Goal: Register for event/course

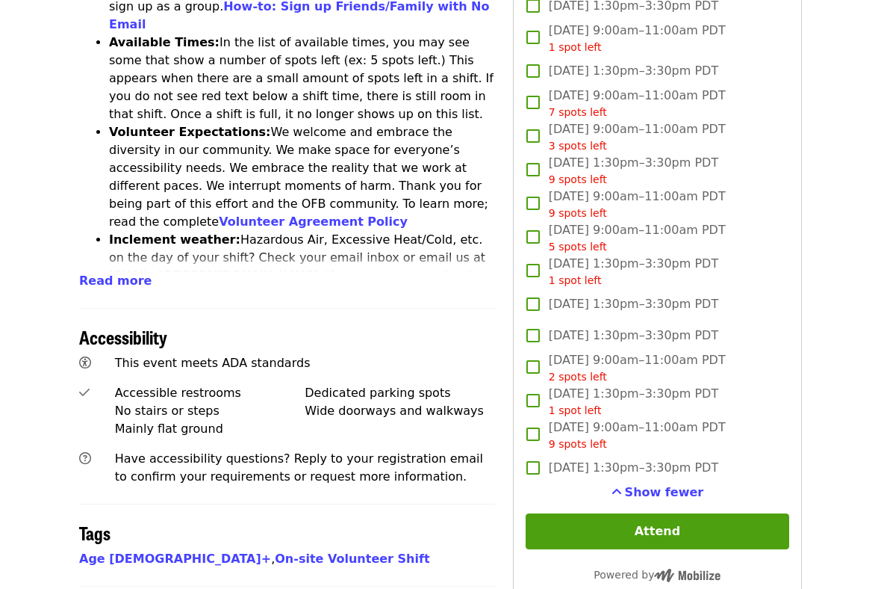
scroll to position [796, 0]
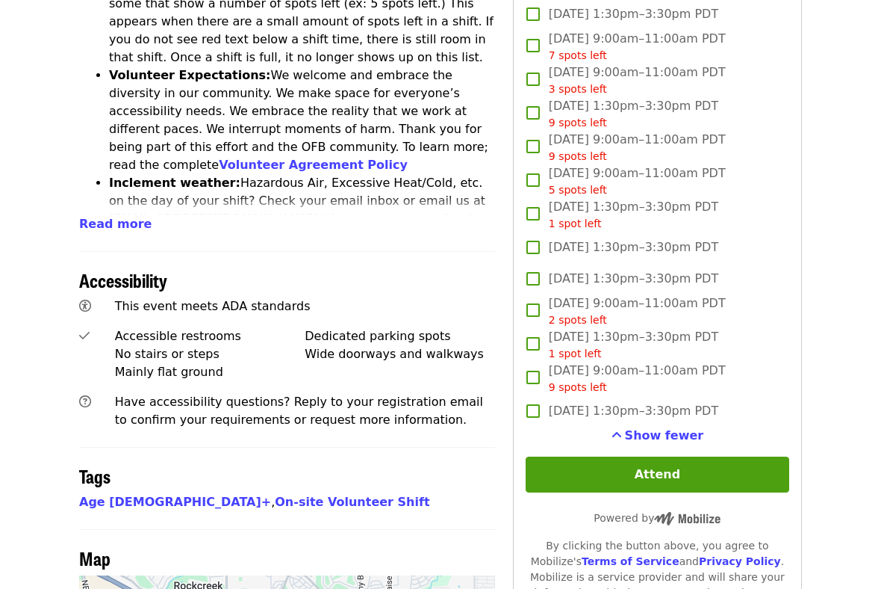
scroll to position [1038, 0]
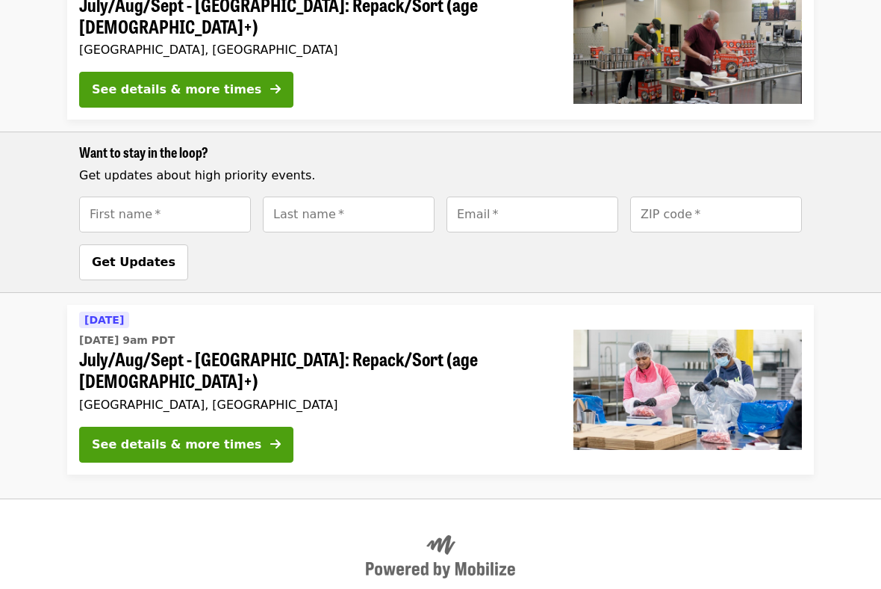
click at [241, 348] on span "July/Aug/Sept - [GEOGRAPHIC_DATA]: Repack/Sort (age [DEMOGRAPHIC_DATA]+)" at bounding box center [314, 369] width 471 height 43
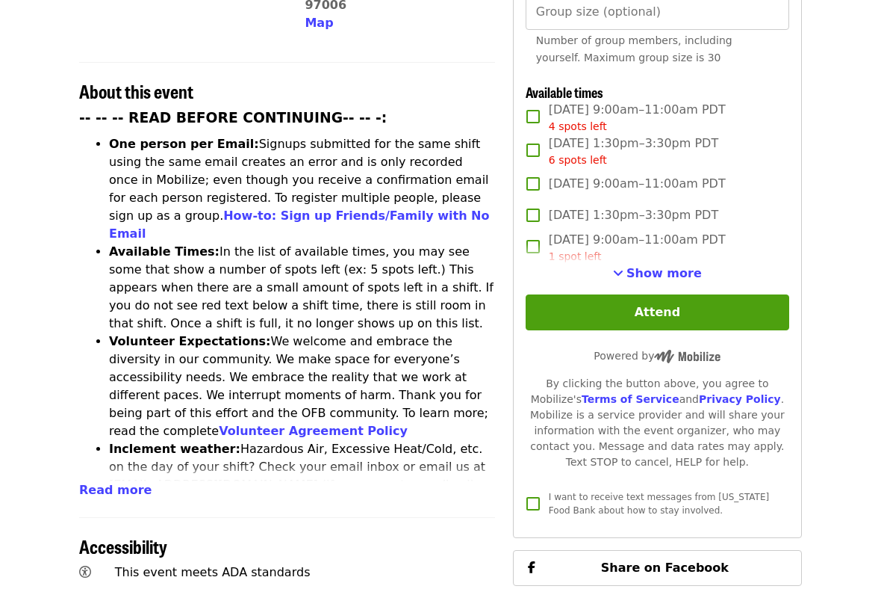
scroll to position [530, 0]
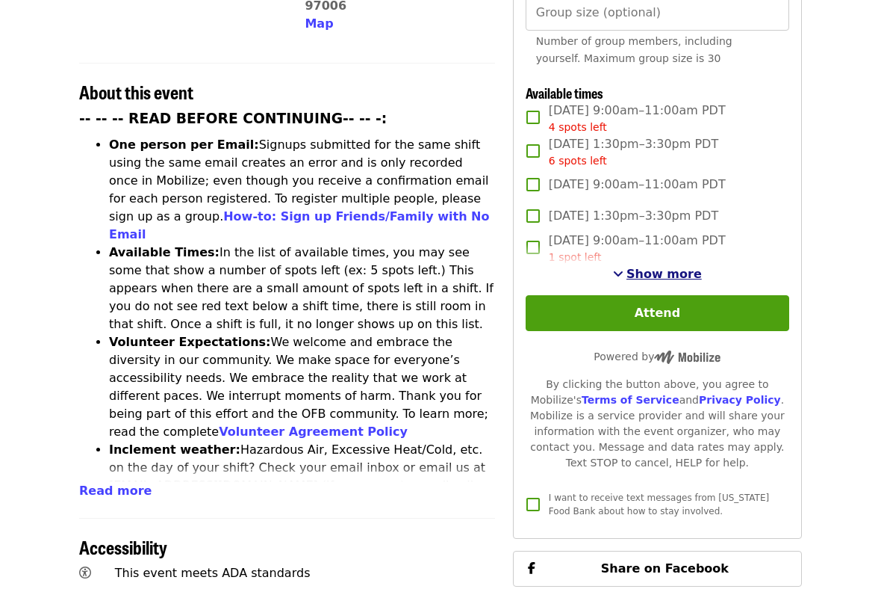
click at [644, 265] on button "Show more" at bounding box center [657, 274] width 89 height 18
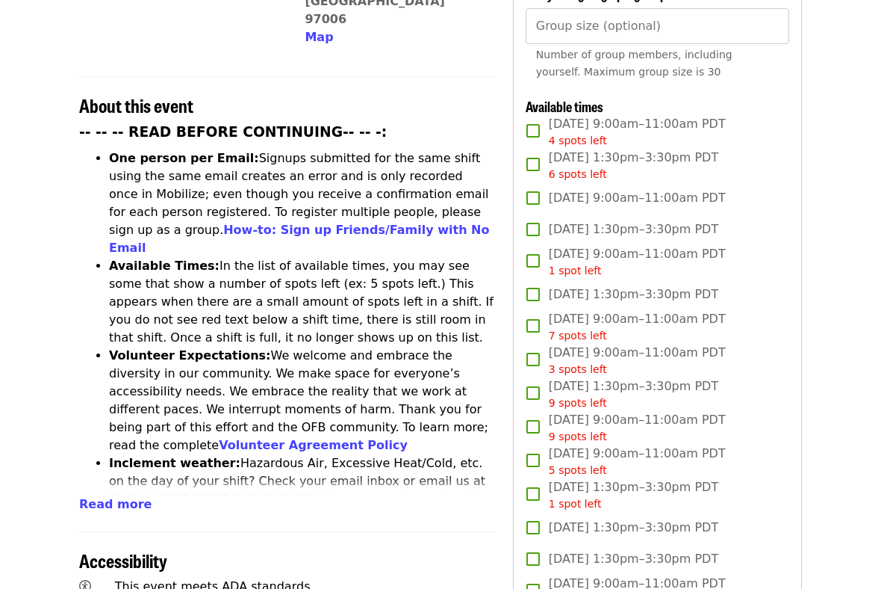
scroll to position [515, 0]
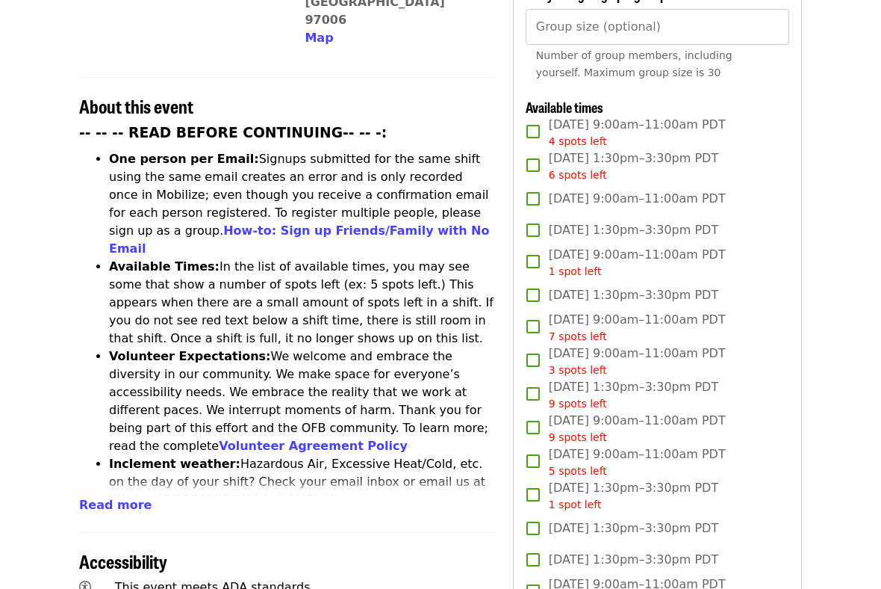
scroll to position [1038, 0]
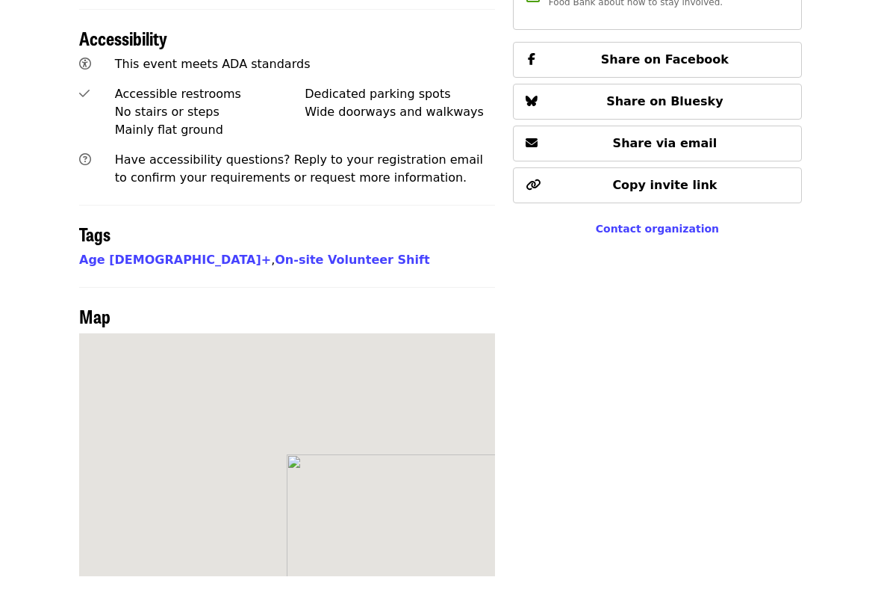
scroll to position [276, 0]
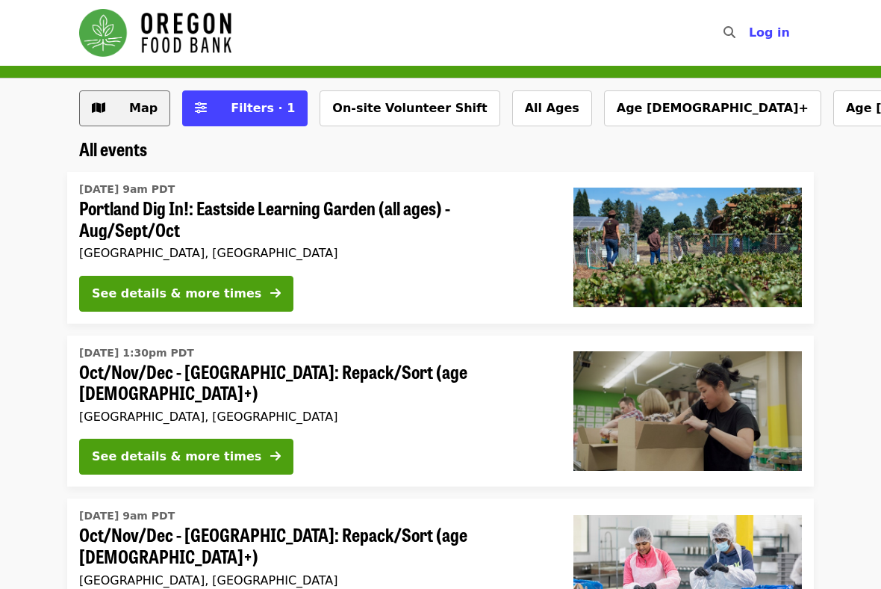
click at [152, 114] on span "Map" at bounding box center [143, 108] width 28 height 14
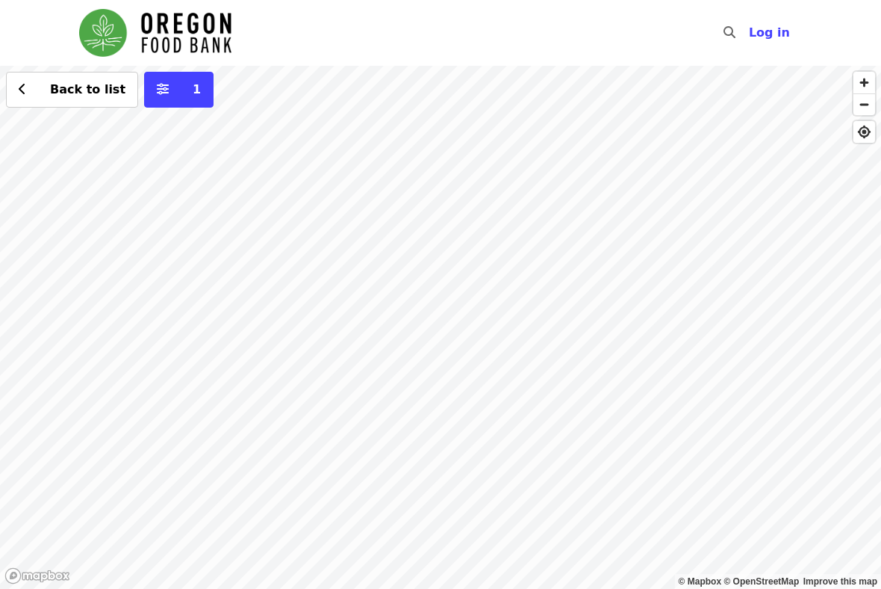
drag, startPoint x: 268, startPoint y: 379, endPoint x: 431, endPoint y: 245, distance: 211.2
click at [431, 245] on div "Back to list 1" at bounding box center [440, 327] width 881 height 523
click at [187, 332] on div "Back to list 1" at bounding box center [440, 327] width 881 height 523
click at [170, 360] on button "See 2 actions at this location" at bounding box center [181, 353] width 196 height 18
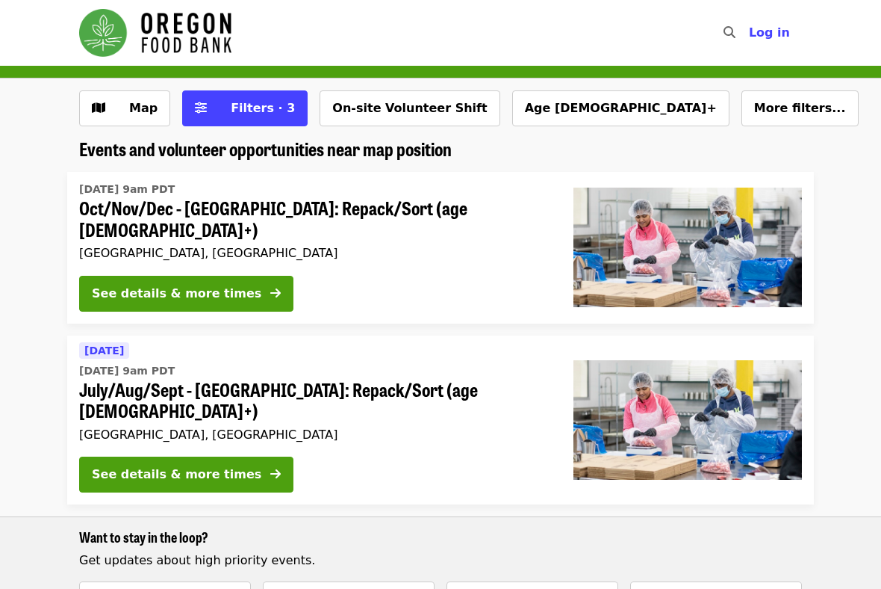
click at [358, 202] on span "Oct/Nov/Dec - [GEOGRAPHIC_DATA]: Repack/Sort (age [DEMOGRAPHIC_DATA]+)" at bounding box center [314, 218] width 471 height 43
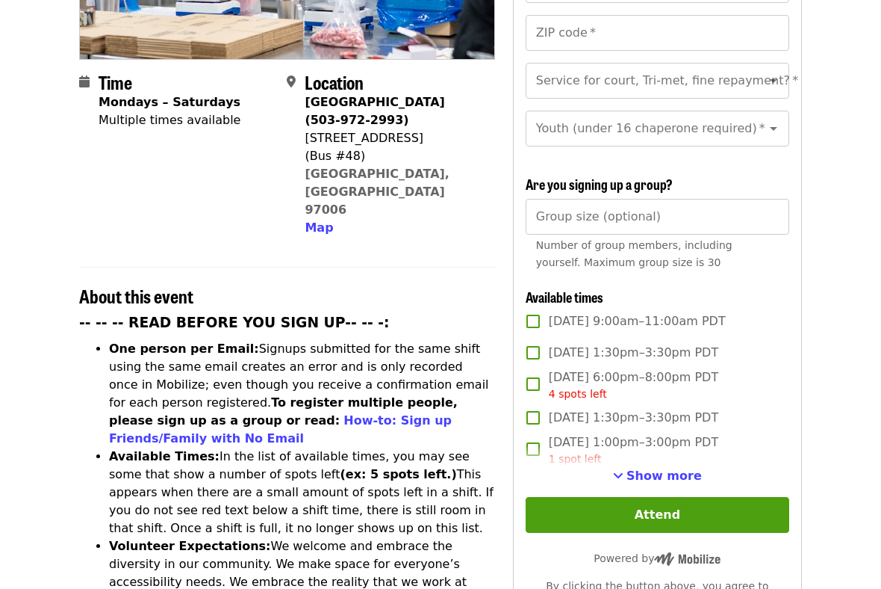
scroll to position [329, 0]
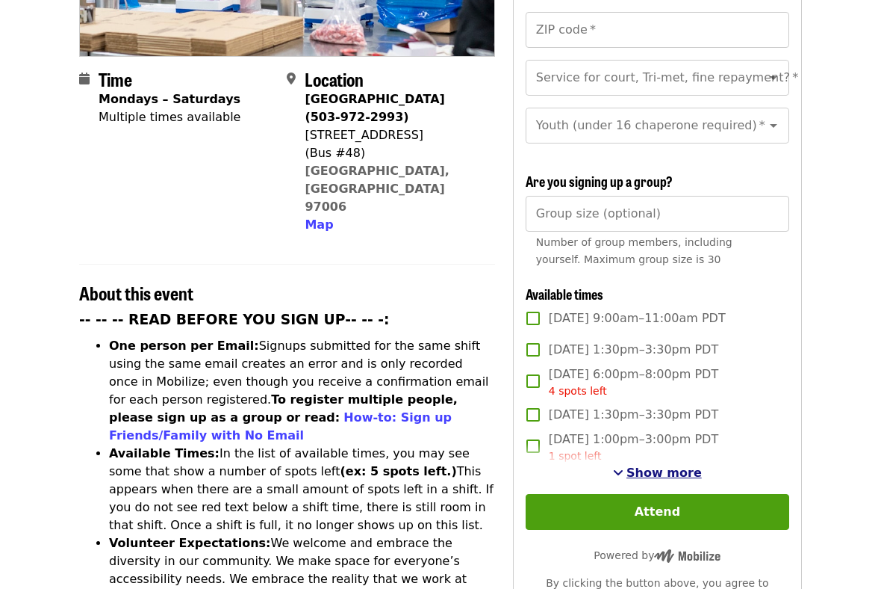
click at [646, 465] on span "Show more" at bounding box center [664, 472] width 75 height 14
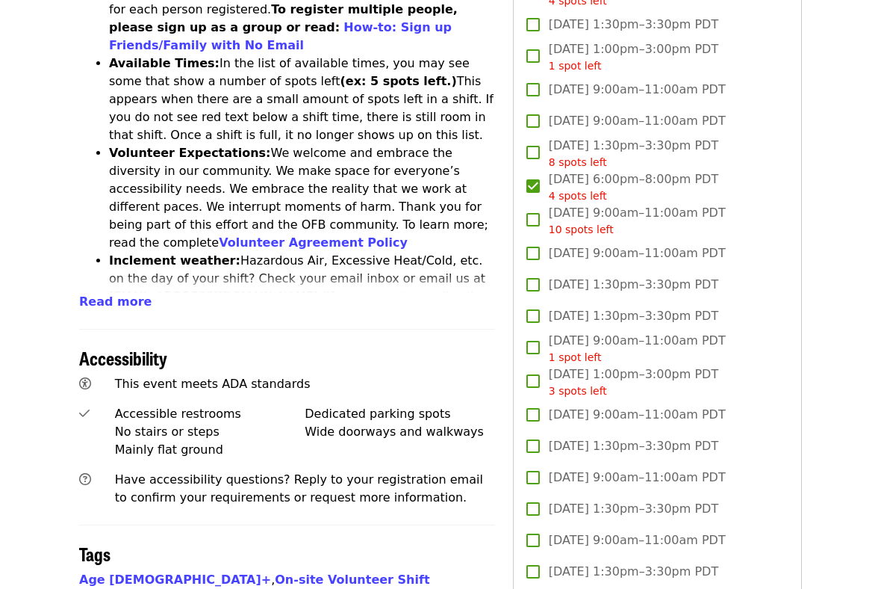
scroll to position [725, 0]
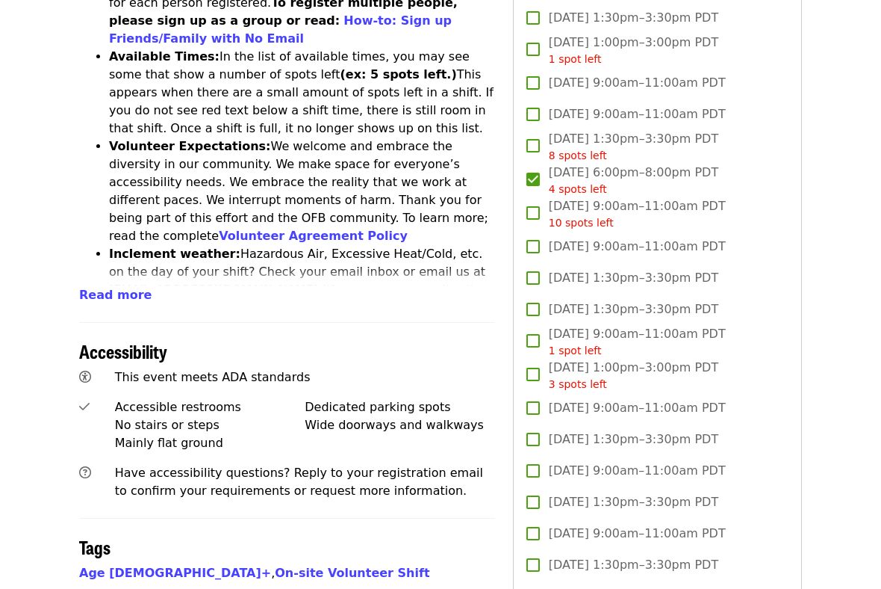
click at [248, 465] on span "Have accessibility questions? Reply to your registration email to confirm your …" at bounding box center [299, 481] width 368 height 32
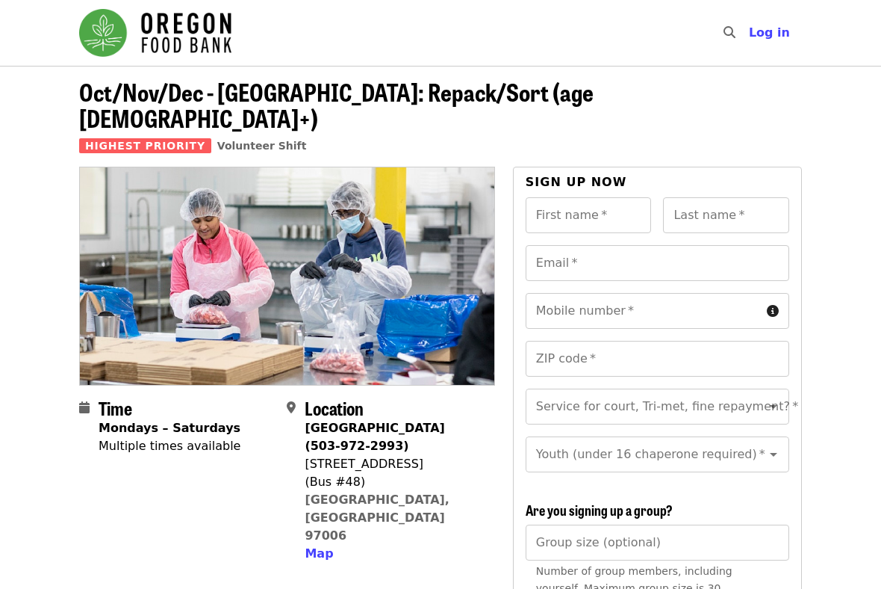
scroll to position [0, 0]
